Goal: Transaction & Acquisition: Download file/media

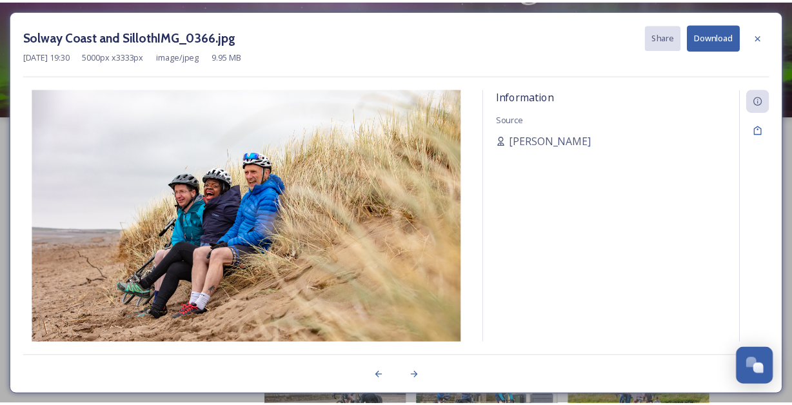
scroll to position [93, 0]
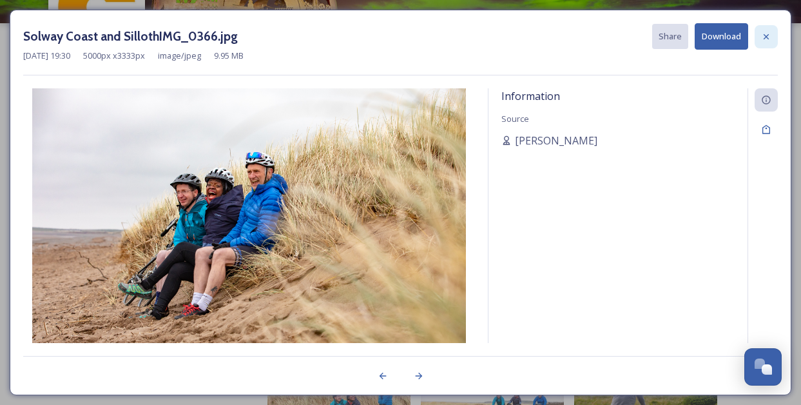
click at [767, 35] on icon at bounding box center [766, 36] width 5 height 5
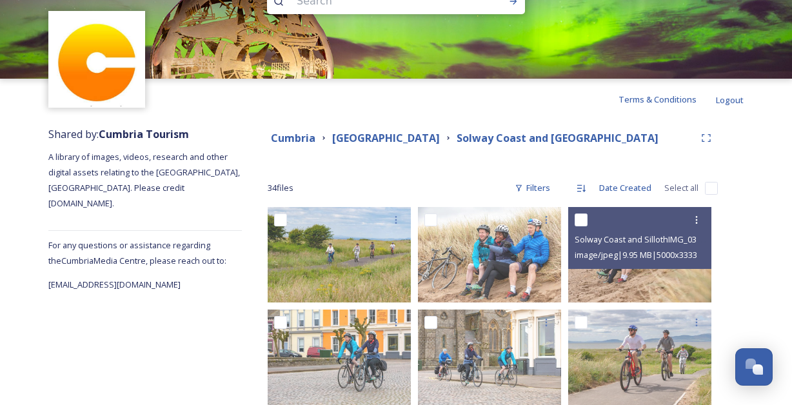
scroll to position [0, 0]
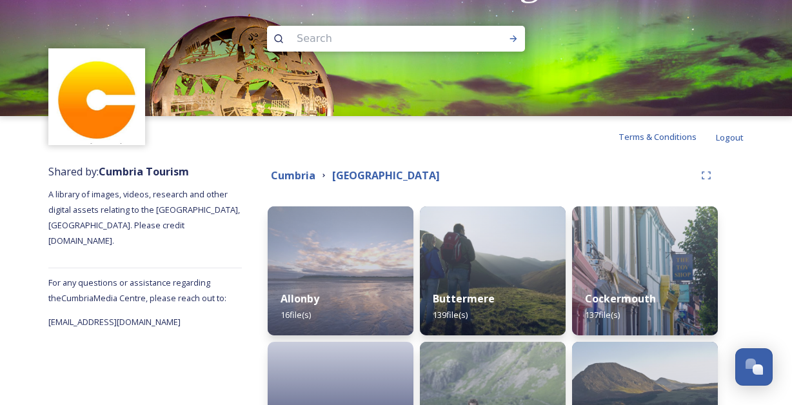
scroll to position [112, 0]
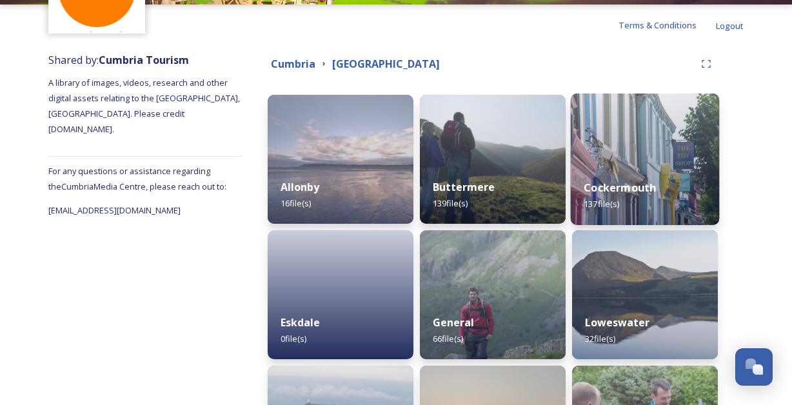
click at [617, 153] on img at bounding box center [645, 159] width 149 height 132
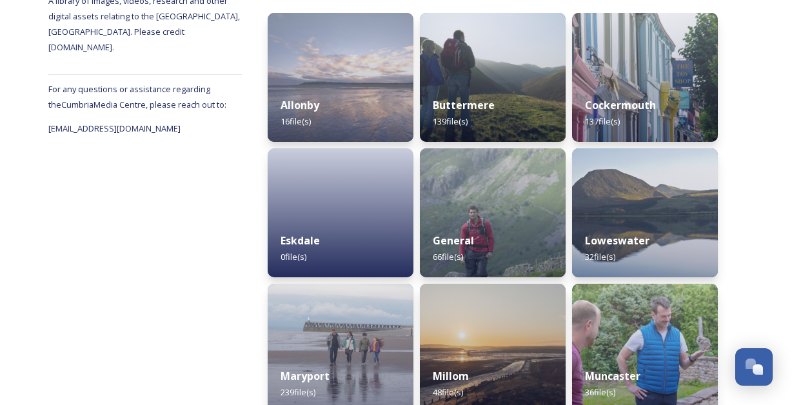
scroll to position [92, 0]
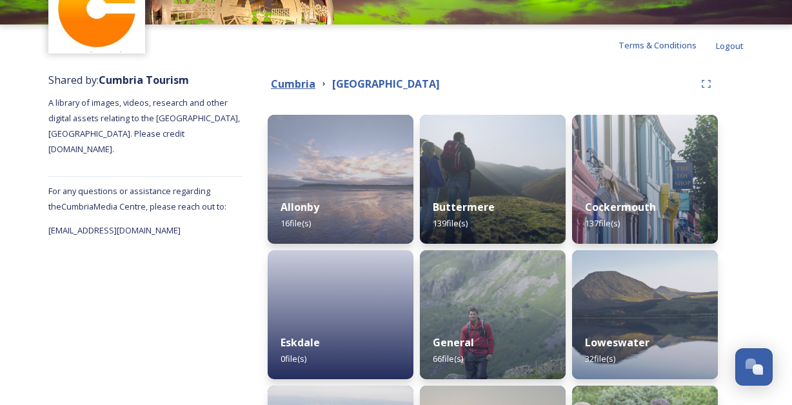
click at [302, 84] on strong "Cumbria" at bounding box center [293, 84] width 44 height 14
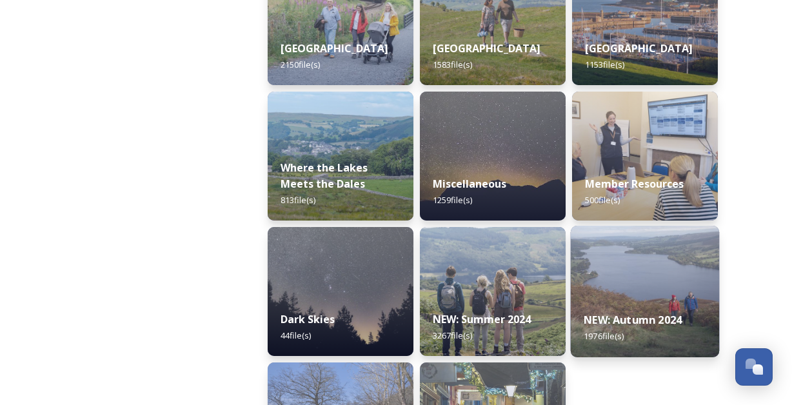
scroll to position [433, 0]
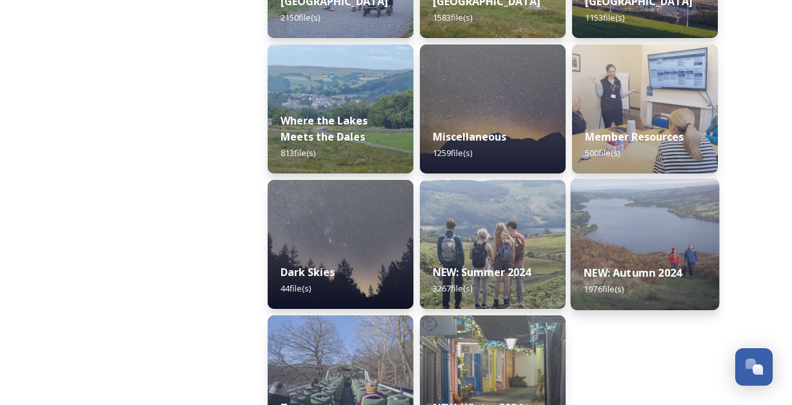
click at [648, 278] on strong "NEW: Autumn 2024" at bounding box center [632, 273] width 98 height 14
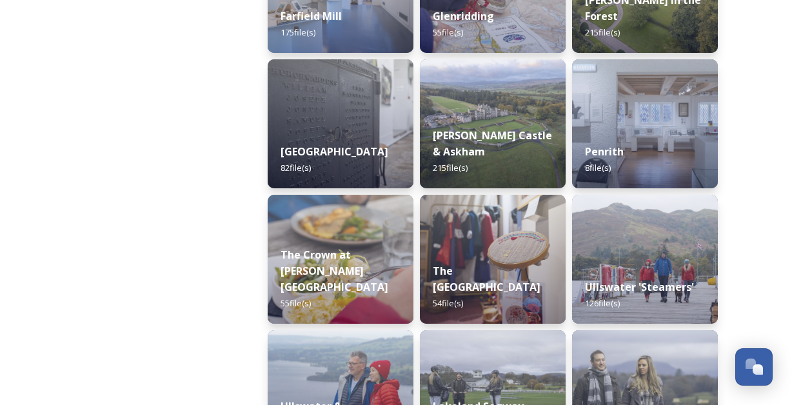
scroll to position [416, 0]
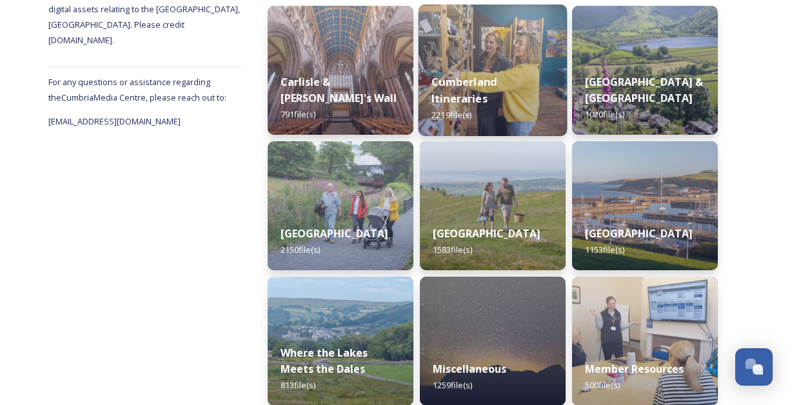
scroll to position [203, 0]
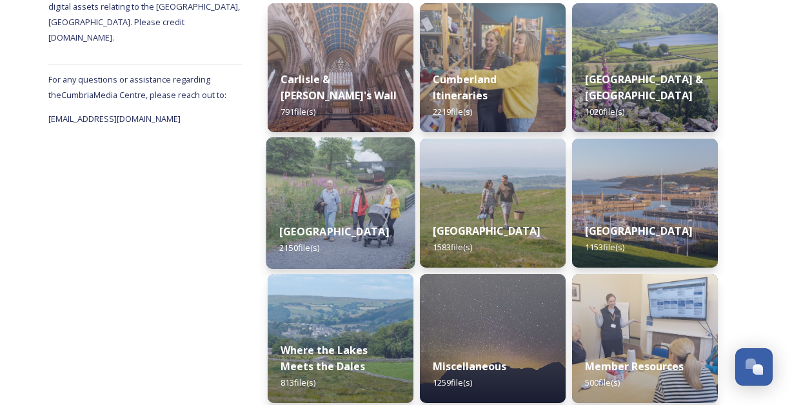
click at [323, 239] on strong "[GEOGRAPHIC_DATA]" at bounding box center [334, 231] width 110 height 14
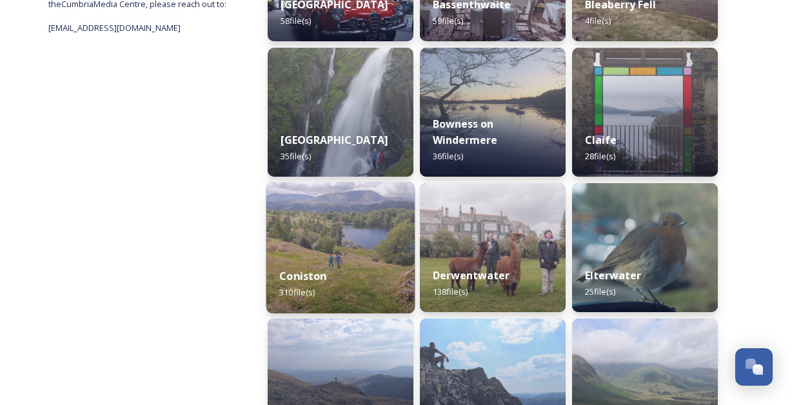
scroll to position [182, 0]
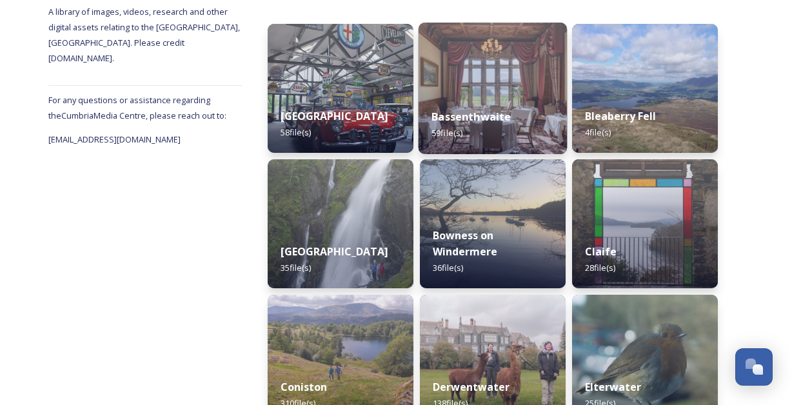
click at [466, 121] on strong "Bassenthwaite" at bounding box center [470, 117] width 79 height 14
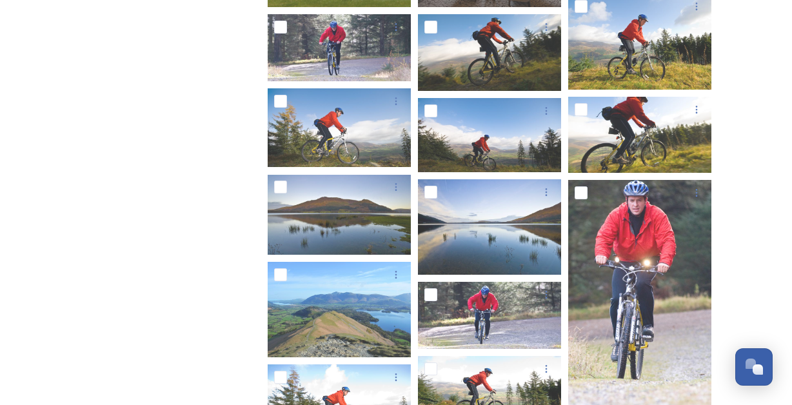
scroll to position [632, 0]
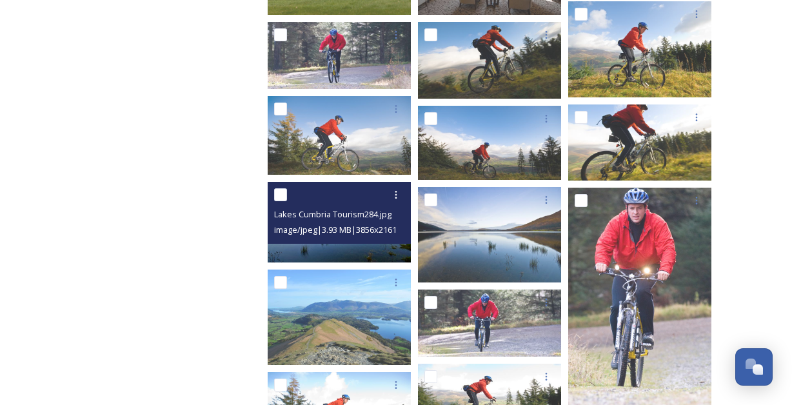
click at [358, 249] on img at bounding box center [339, 222] width 143 height 80
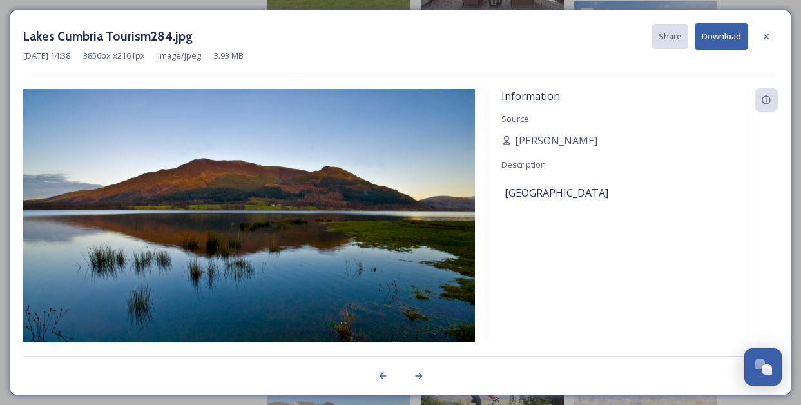
click at [716, 34] on button "Download" at bounding box center [722, 36] width 54 height 26
click at [388, 28] on div "Lakes Cumbria Tourism284.jpg Share Download" at bounding box center [400, 36] width 755 height 26
click at [767, 37] on icon at bounding box center [766, 36] width 5 height 5
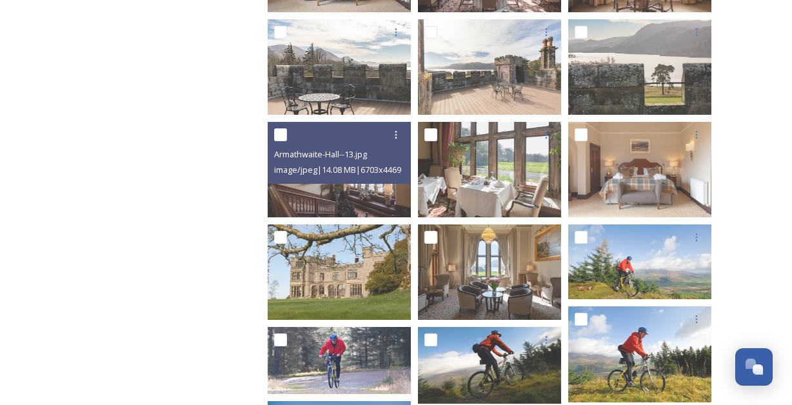
scroll to position [0, 0]
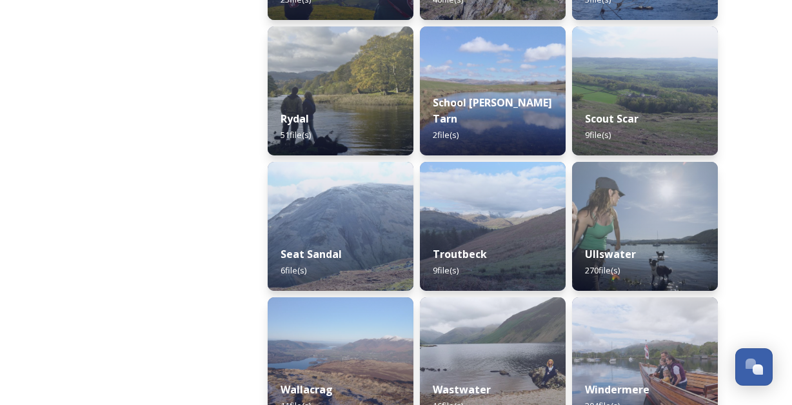
scroll to position [804, 0]
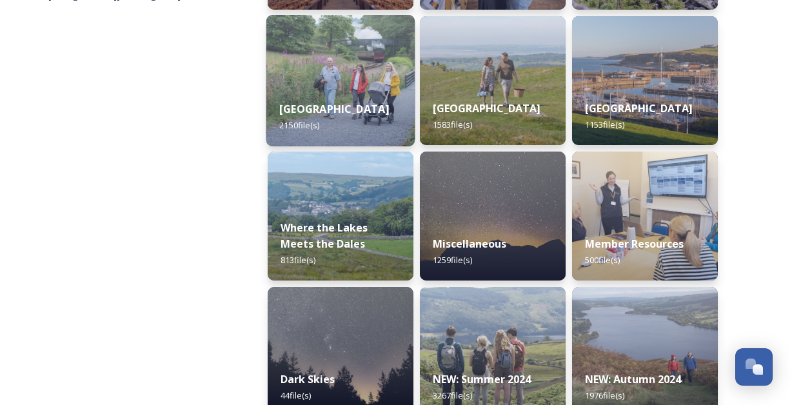
scroll to position [297, 0]
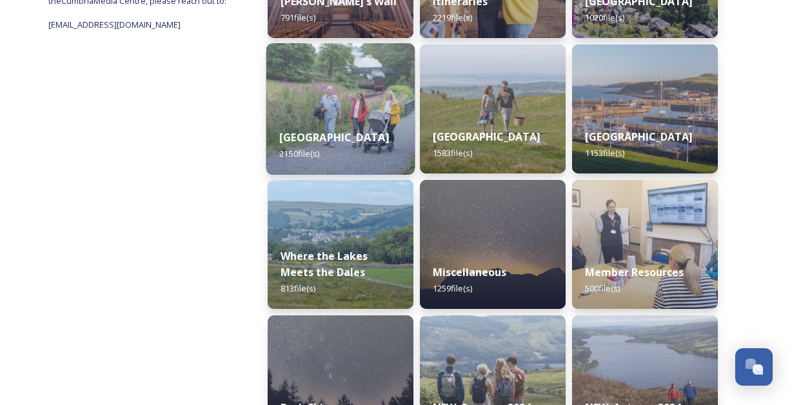
click at [332, 82] on img at bounding box center [340, 109] width 149 height 132
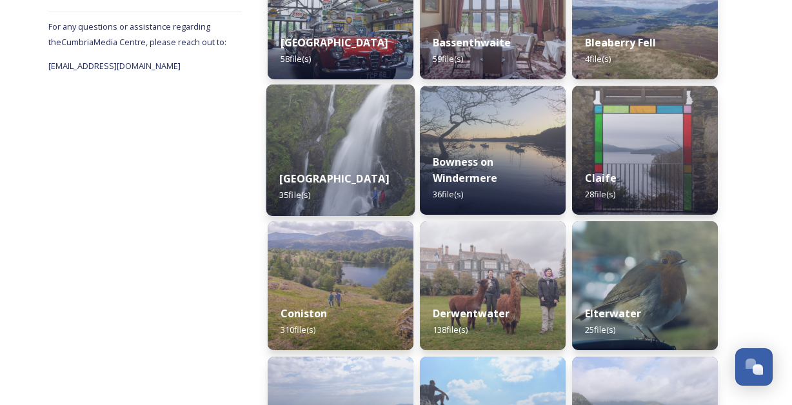
scroll to position [257, 0]
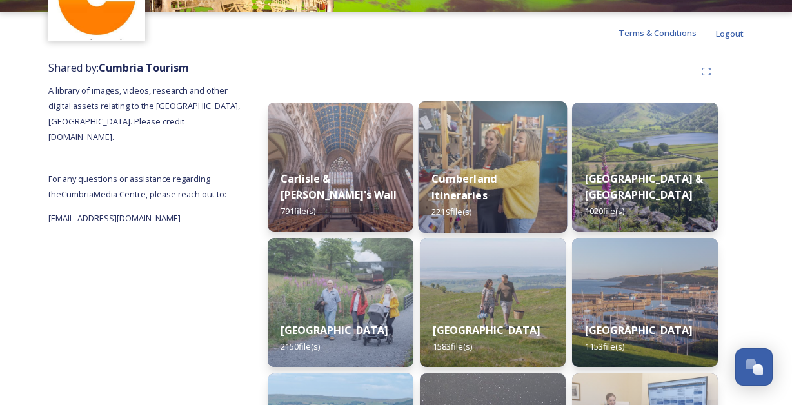
scroll to position [104, 0]
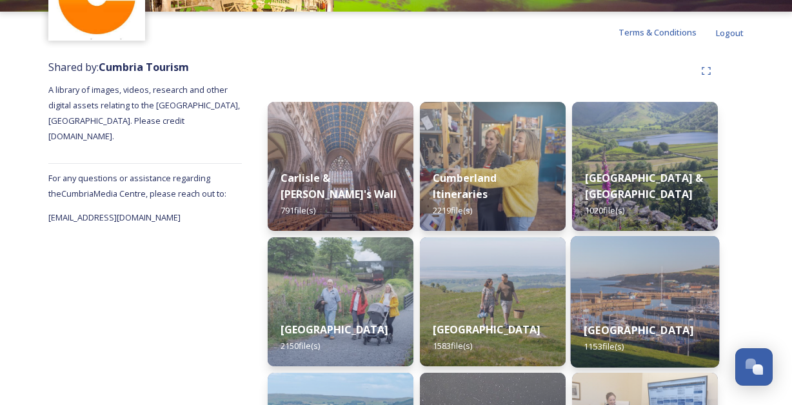
click at [621, 309] on div "Western Lake District & Coast 1153 file(s)" at bounding box center [645, 338] width 149 height 59
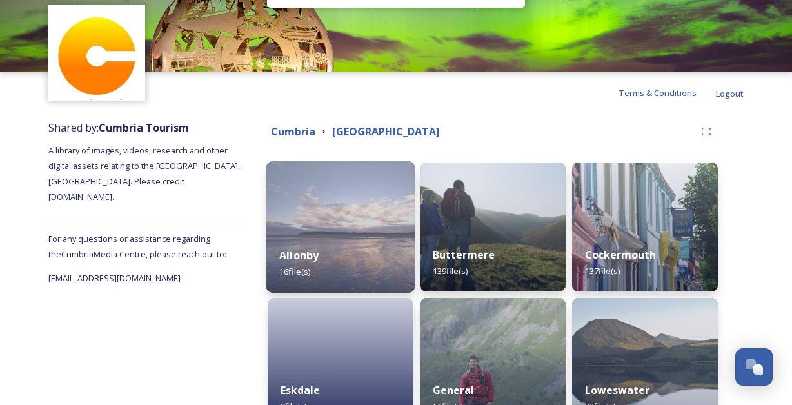
scroll to position [102, 0]
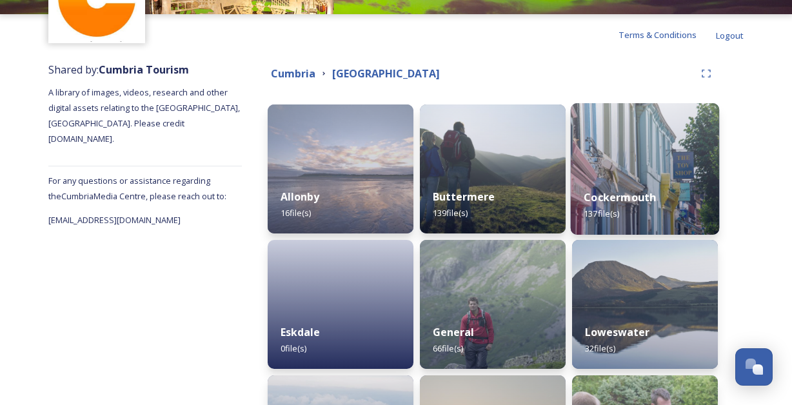
click at [610, 203] on strong "Cockermouth" at bounding box center [619, 197] width 72 height 14
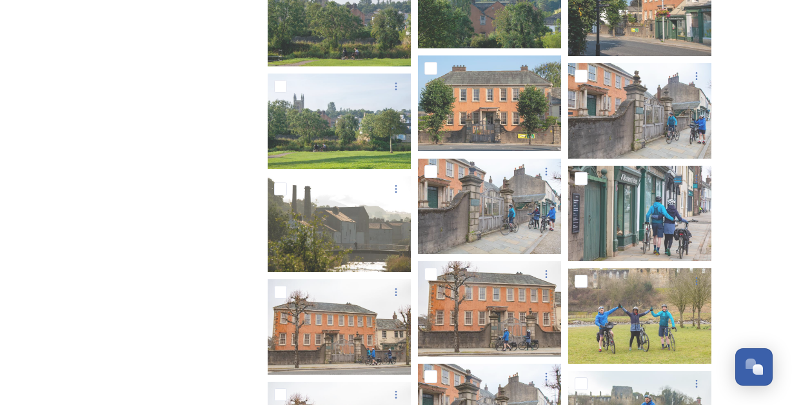
scroll to position [3505, 0]
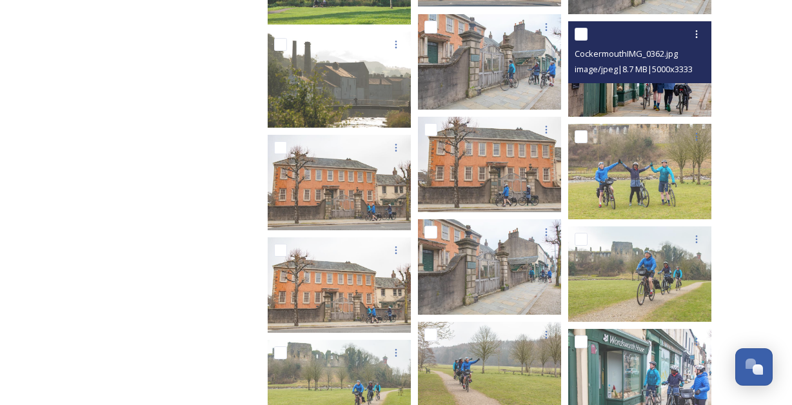
click at [616, 90] on img at bounding box center [639, 68] width 143 height 95
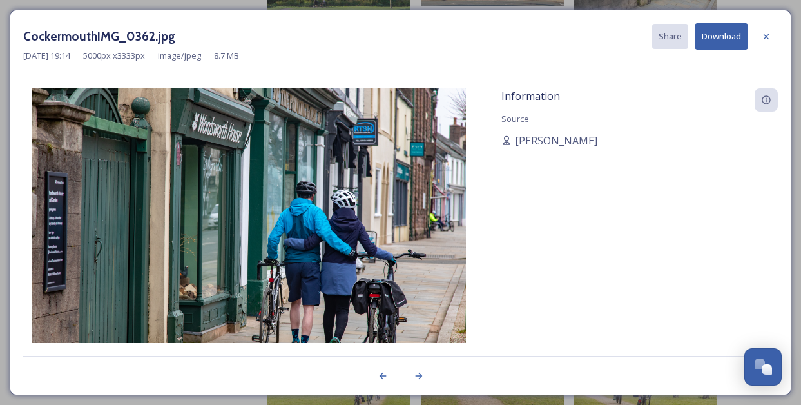
click at [712, 37] on button "Download" at bounding box center [722, 36] width 54 height 26
click at [774, 42] on div at bounding box center [766, 36] width 23 height 23
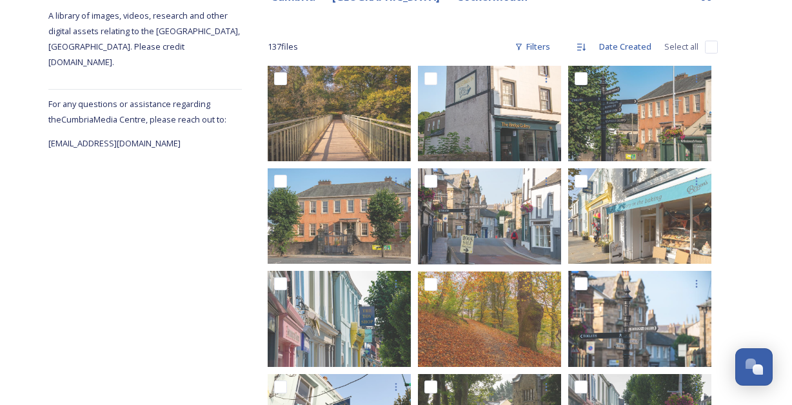
scroll to position [177, 0]
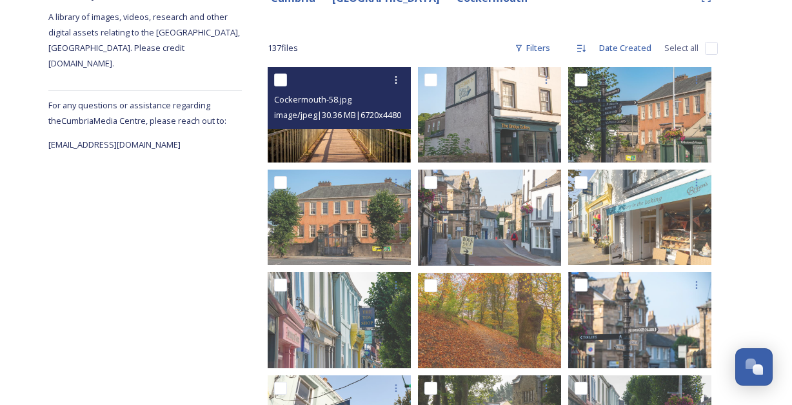
click at [321, 131] on img at bounding box center [339, 114] width 143 height 95
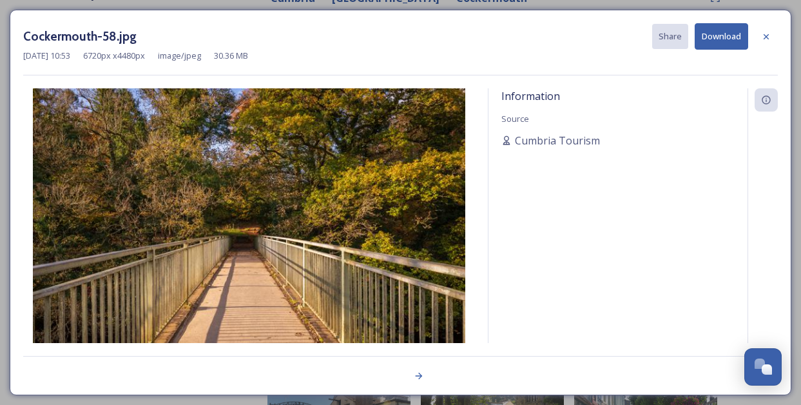
click at [705, 41] on button "Download" at bounding box center [722, 36] width 54 height 26
click at [449, 41] on div "Cockermouth-58.jpg Share Download" at bounding box center [400, 36] width 755 height 26
click at [765, 36] on icon at bounding box center [766, 37] width 10 height 10
